Goal: Information Seeking & Learning: Learn about a topic

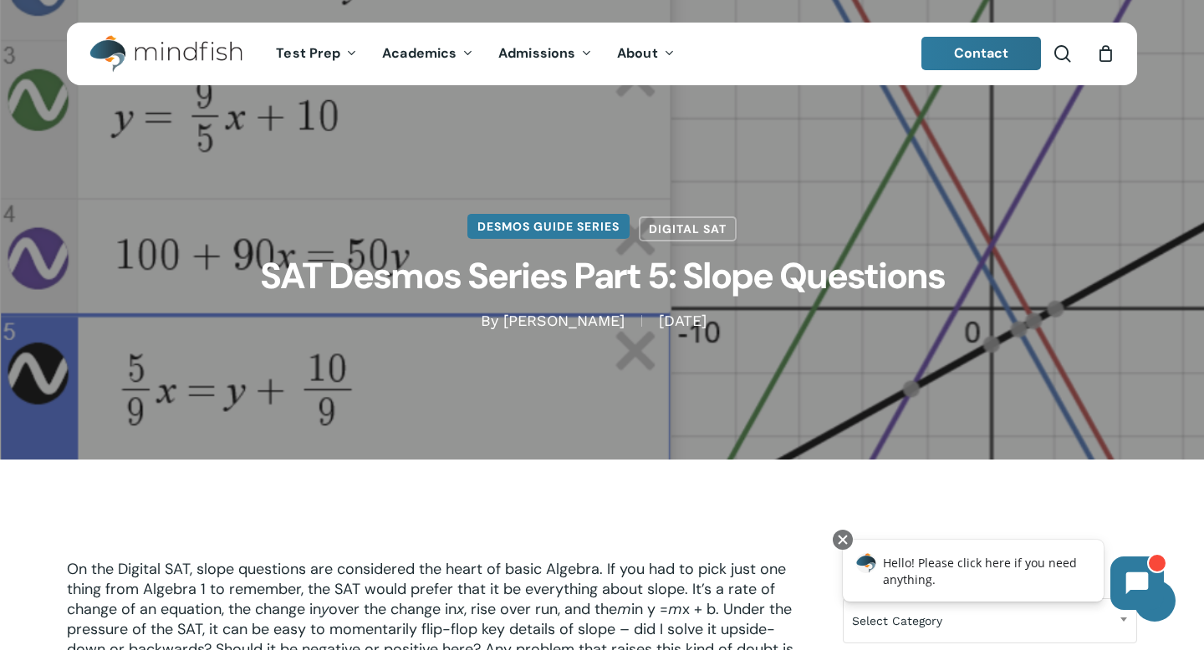
click at [596, 232] on link "Desmos Guide Series" at bounding box center [548, 226] width 162 height 25
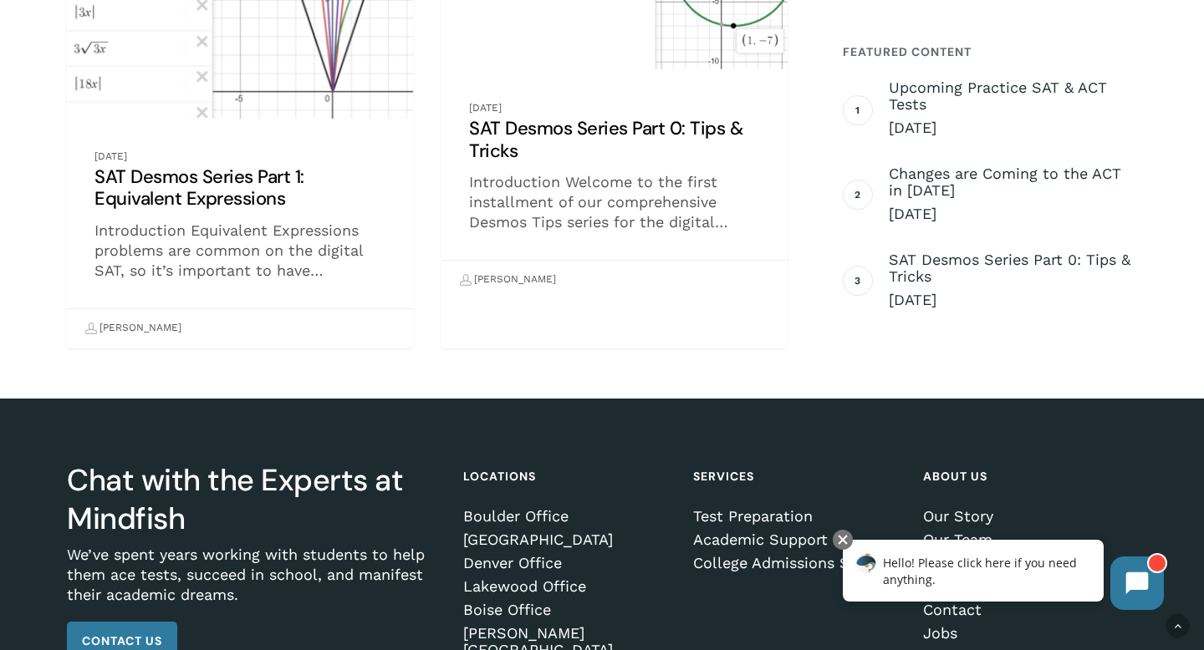
scroll to position [1490, 0]
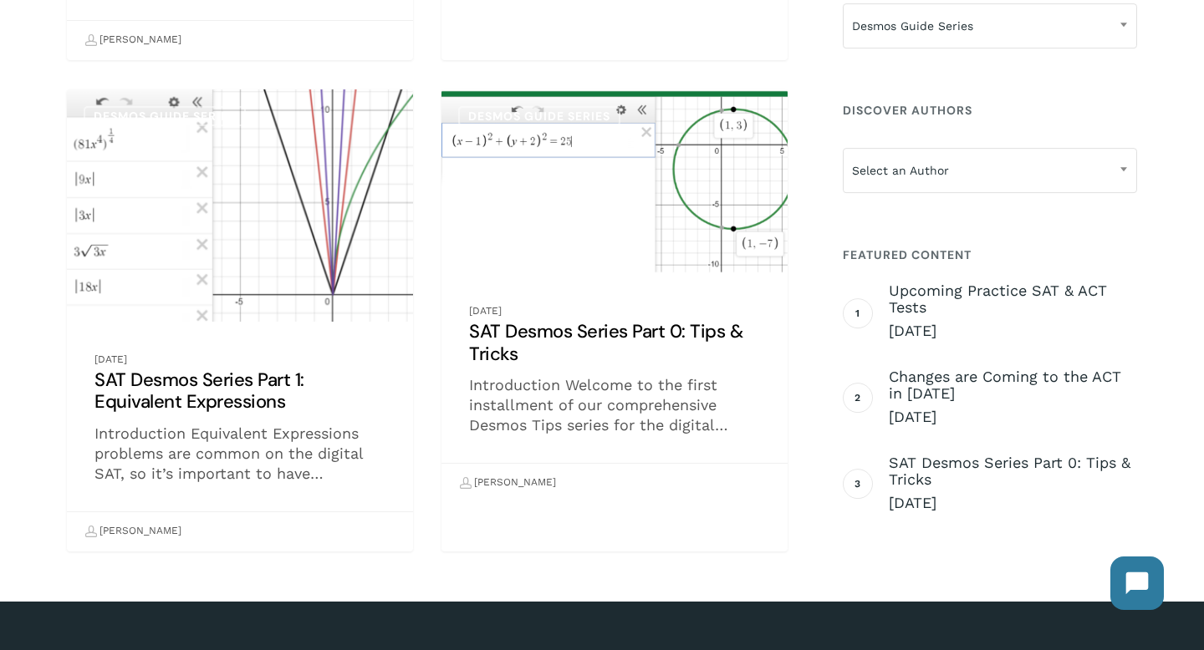
scroll to position [1298, 0]
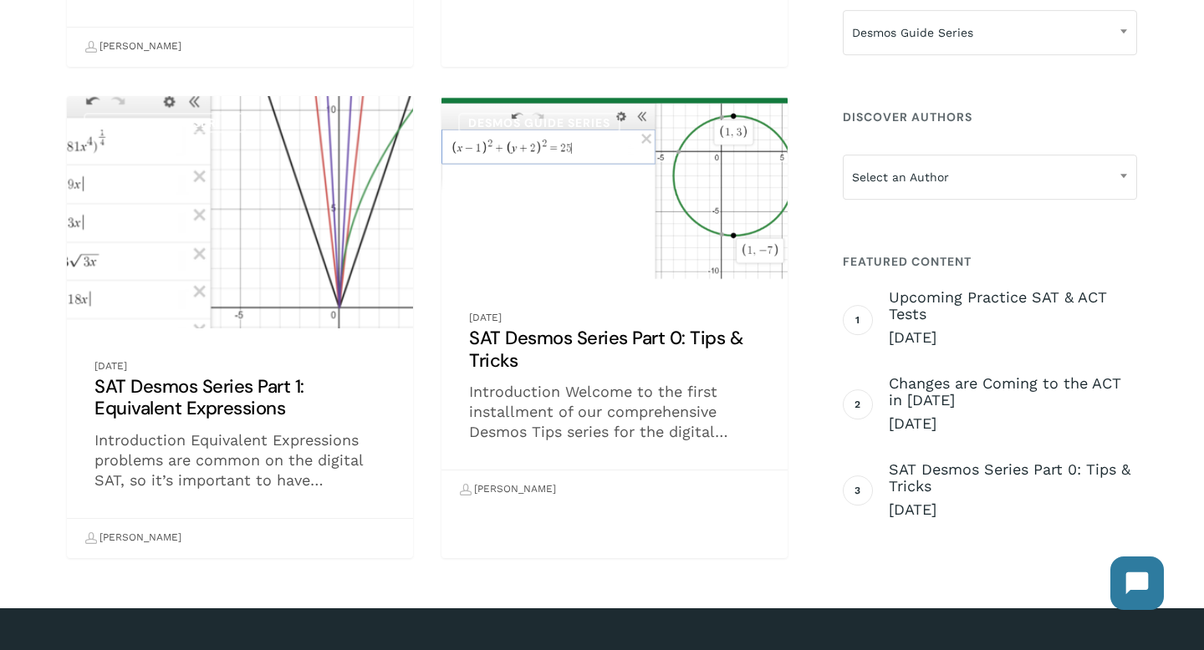
click at [306, 322] on link "SAT Desmos Series Part 1: Equivalent Expressions" at bounding box center [240, 326] width 346 height 461
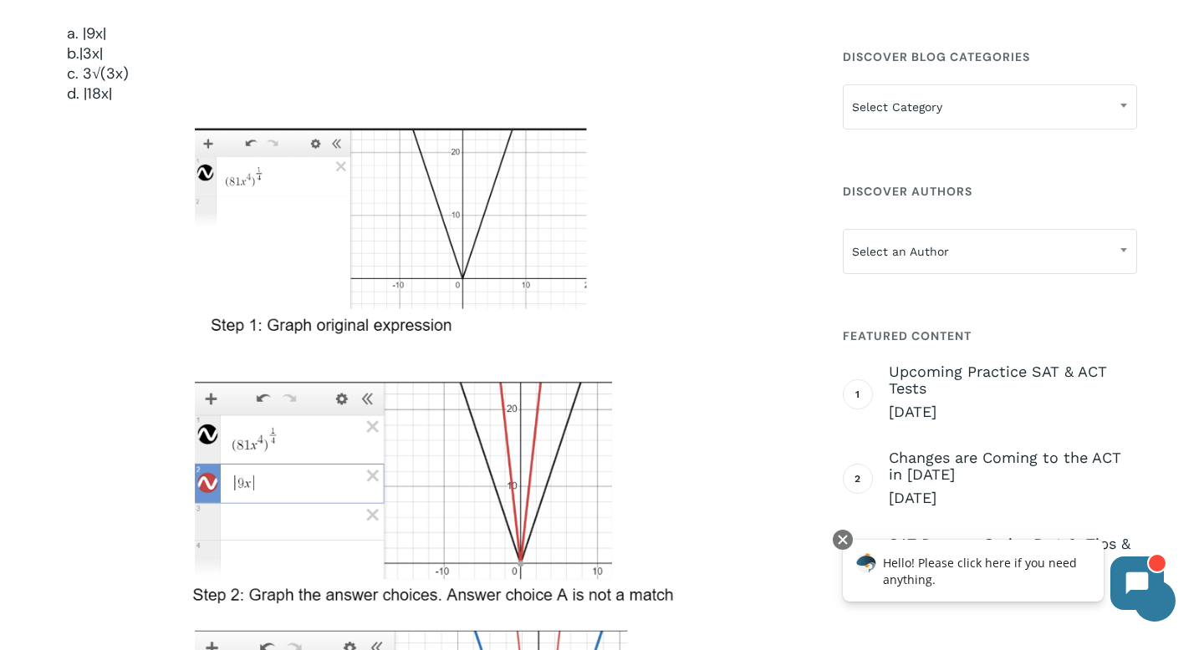
scroll to position [1216, 0]
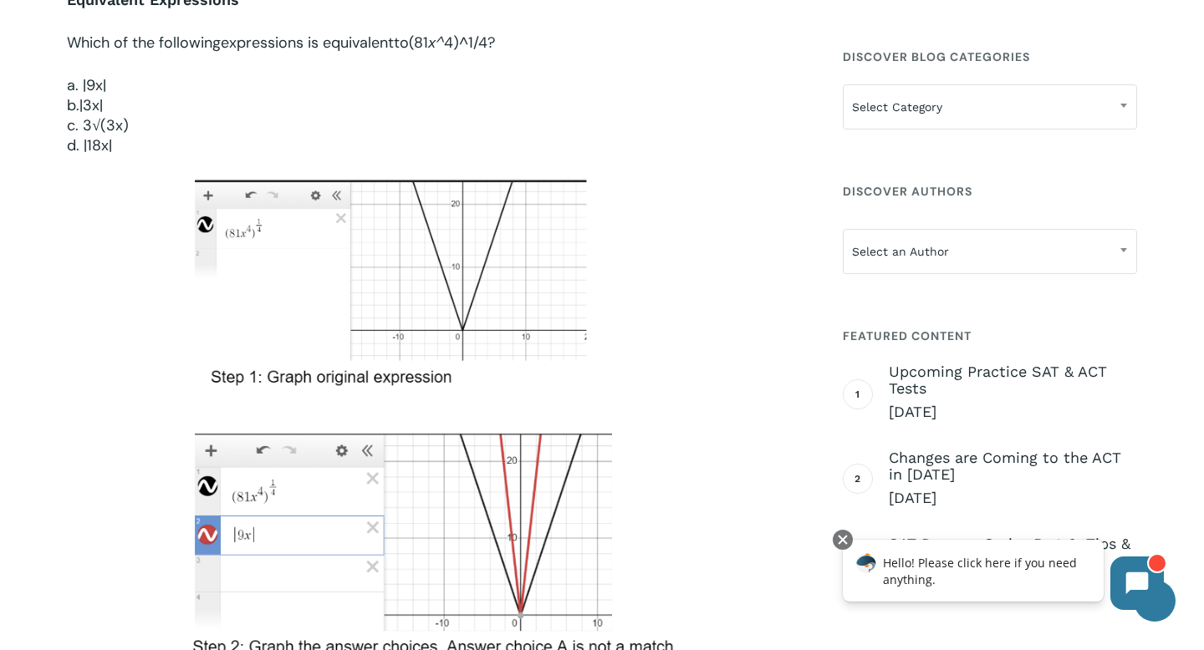
click at [558, 203] on img at bounding box center [433, 537] width 482 height 718
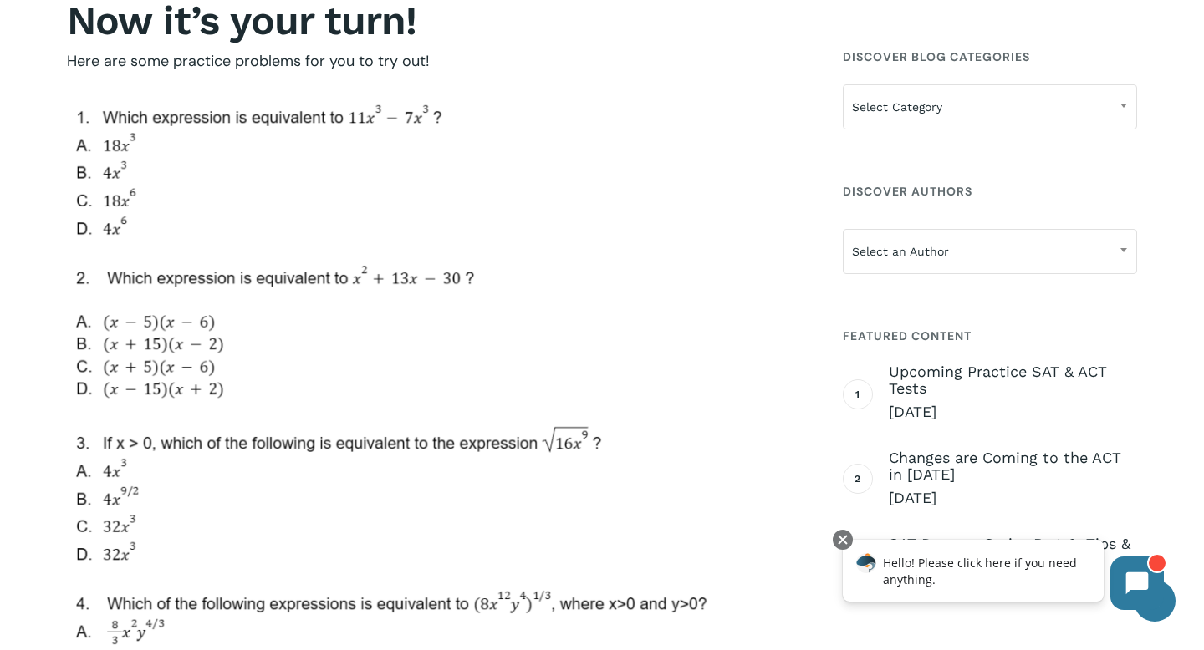
scroll to position [6503, 0]
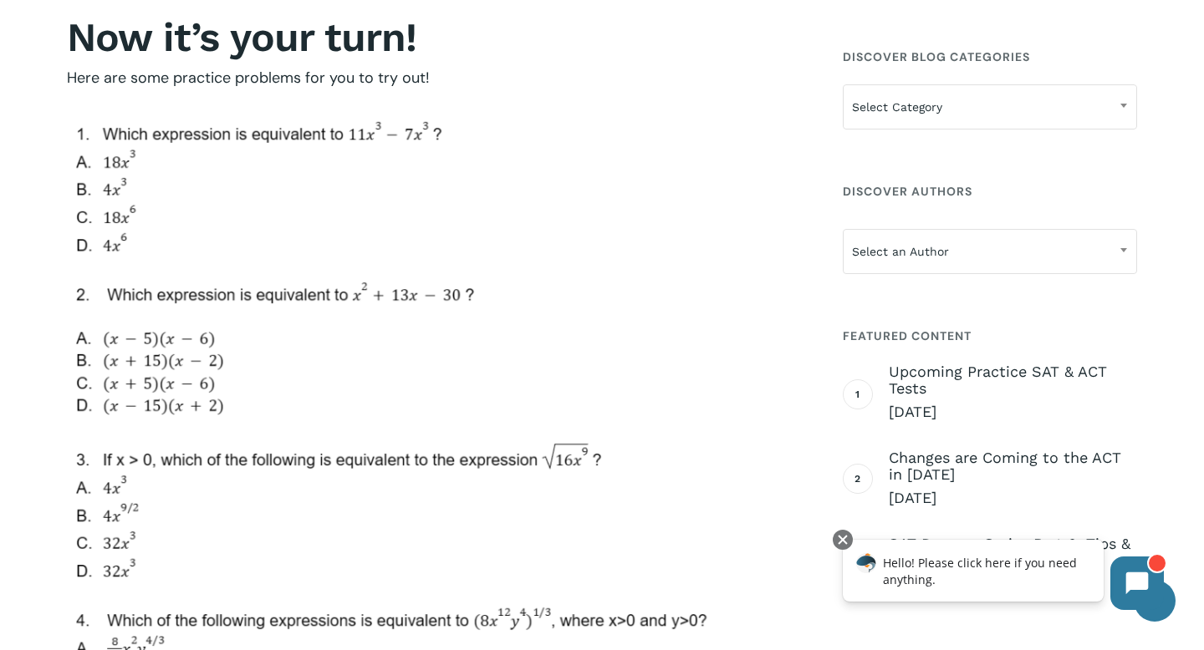
click at [348, 131] on img at bounding box center [388, 434] width 642 height 648
drag, startPoint x: 353, startPoint y: 132, endPoint x: 525, endPoint y: 237, distance: 201.4
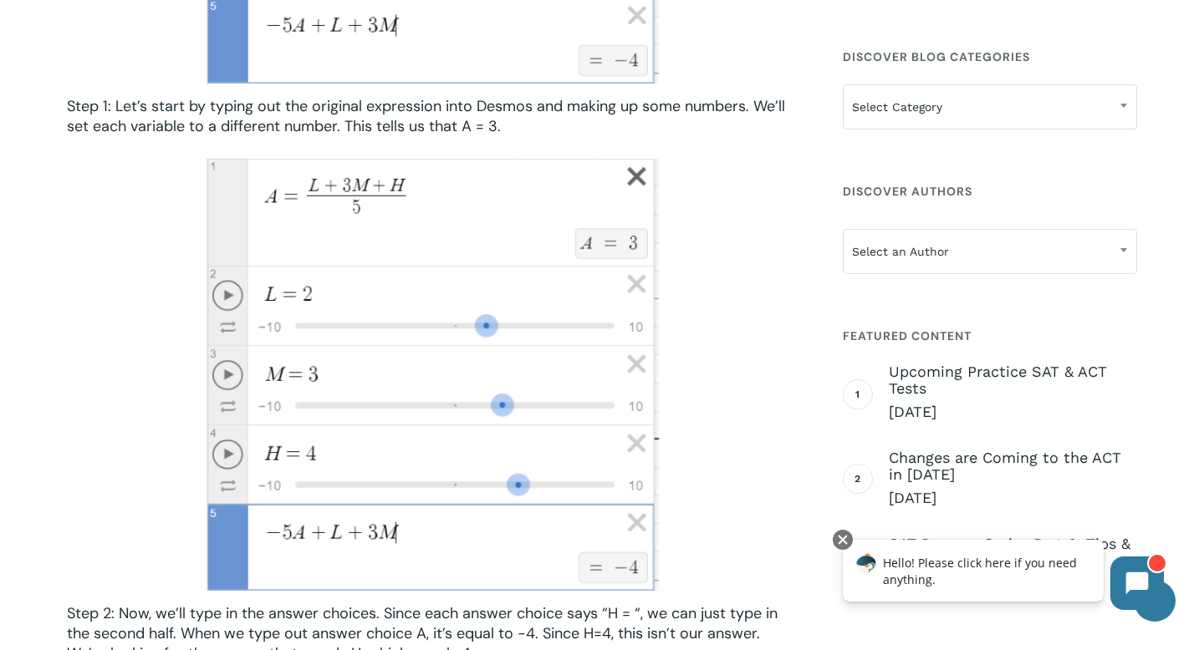
scroll to position [5237, 0]
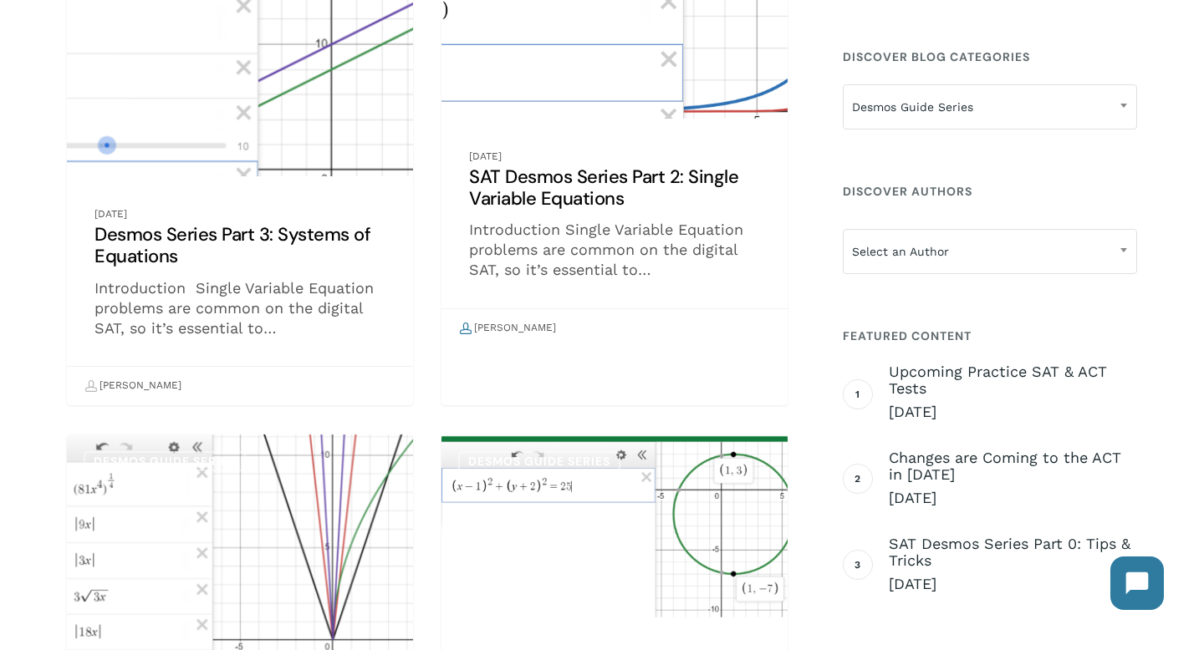
scroll to position [898, 0]
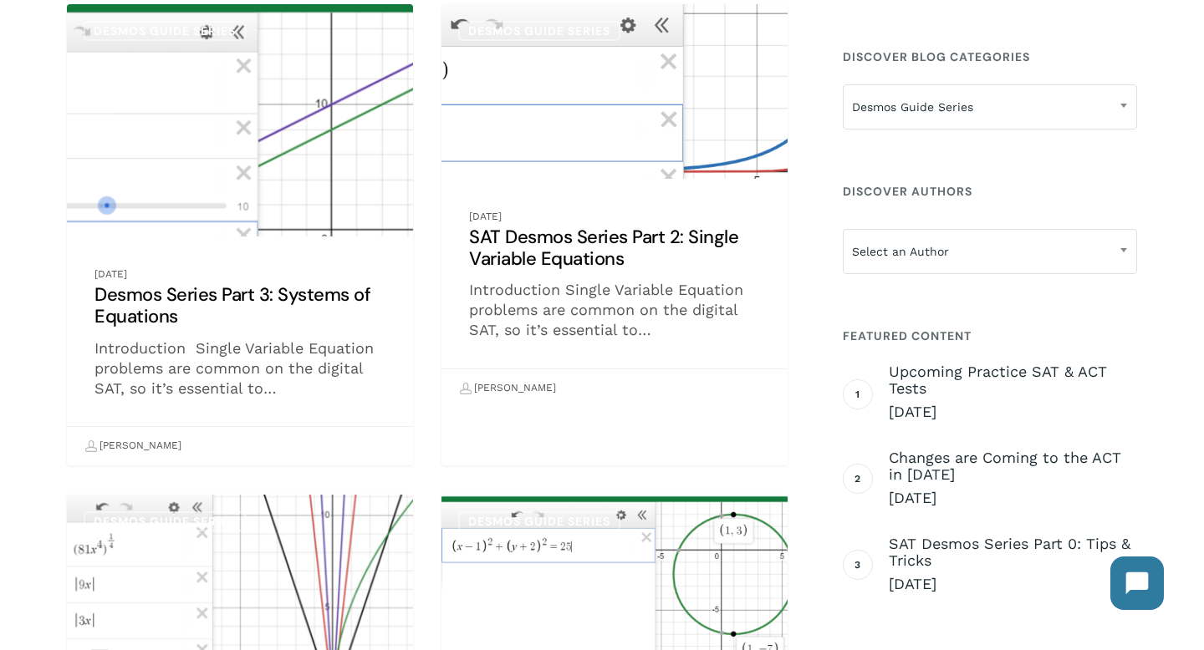
click at [579, 191] on link "SAT Desmos Series Part 2: Single Variable Equations" at bounding box center [614, 206] width 346 height 404
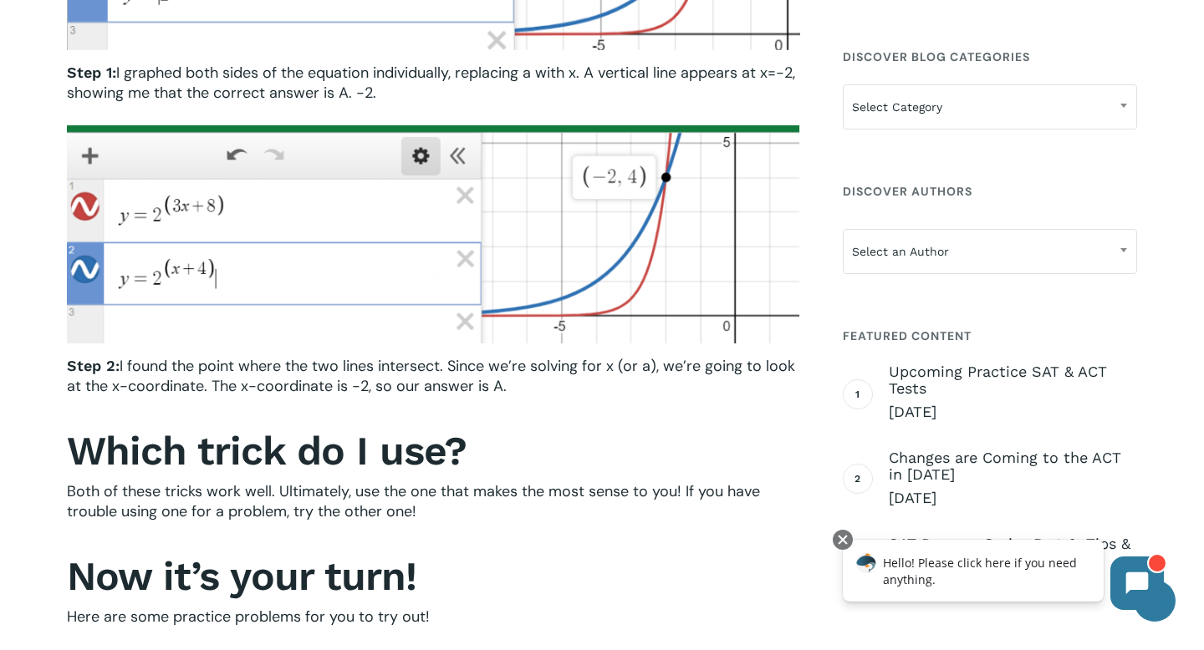
scroll to position [2275, 0]
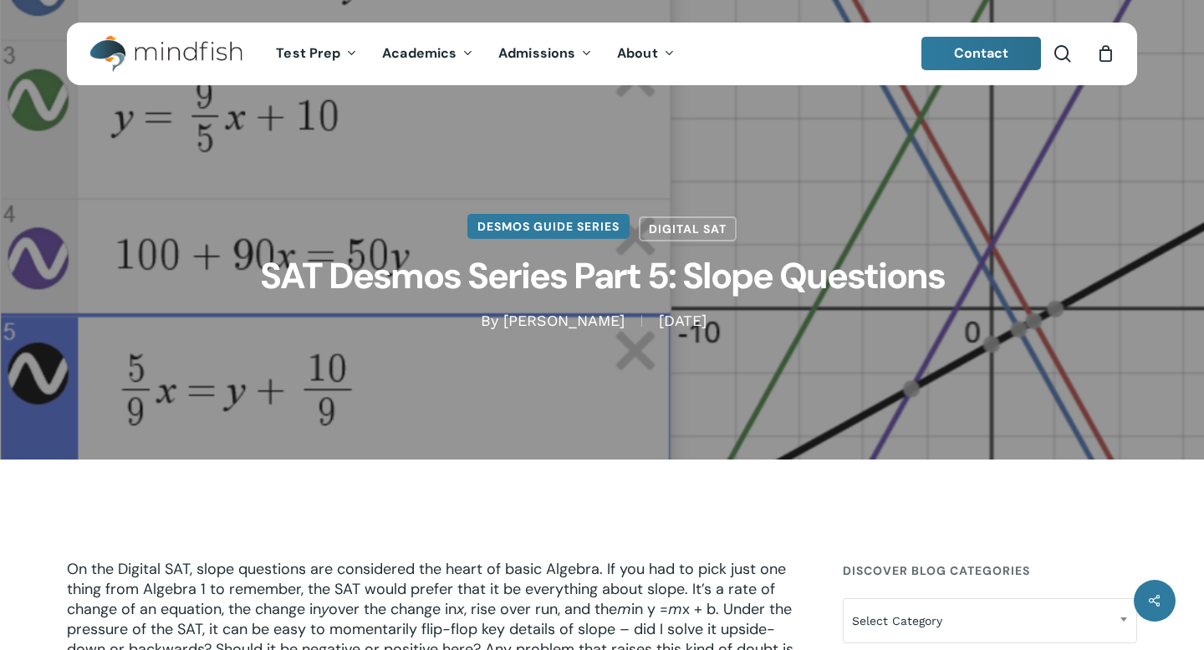
click at [490, 229] on link "Desmos Guide Series" at bounding box center [548, 226] width 162 height 25
